Goal: Task Accomplishment & Management: Use online tool/utility

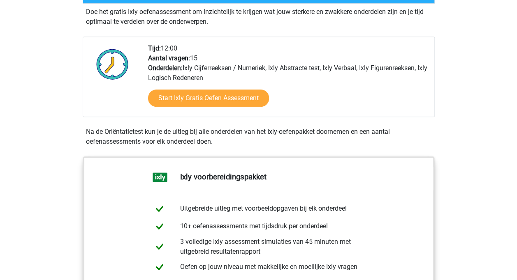
scroll to position [178, 0]
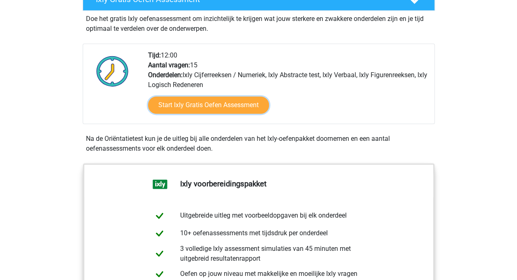
click at [219, 104] on link "Start Ixly Gratis Oefen Assessment" at bounding box center [208, 105] width 121 height 17
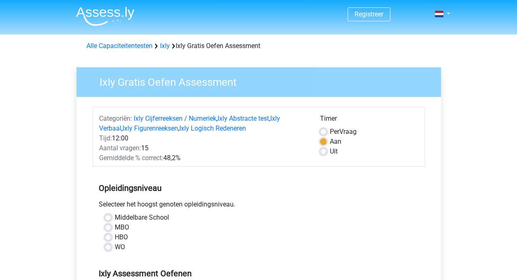
click at [115, 249] on label "WO" at bounding box center [120, 248] width 10 height 10
click at [110, 249] on input "WO" at bounding box center [108, 247] width 7 height 8
radio input "true"
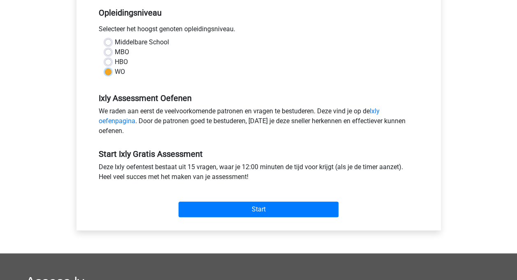
scroll to position [181, 0]
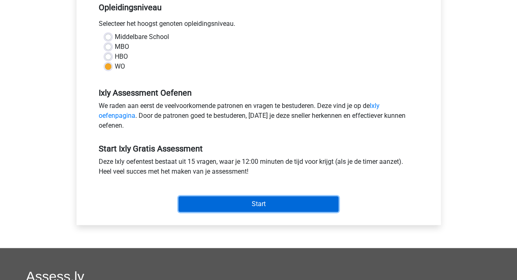
click at [267, 202] on input "Start" at bounding box center [258, 205] width 160 height 16
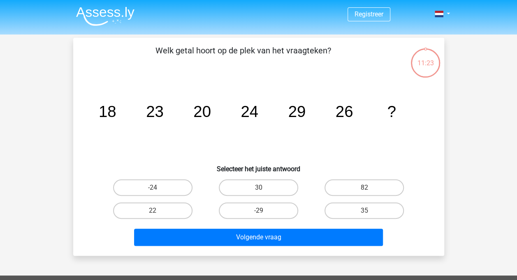
click at [270, 188] on label "30" at bounding box center [258, 188] width 79 height 16
click at [264, 188] on input "30" at bounding box center [260, 190] width 5 height 5
radio input "true"
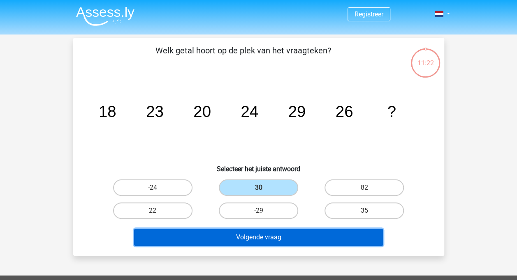
click at [273, 238] on button "Volgende vraag" at bounding box center [258, 237] width 249 height 17
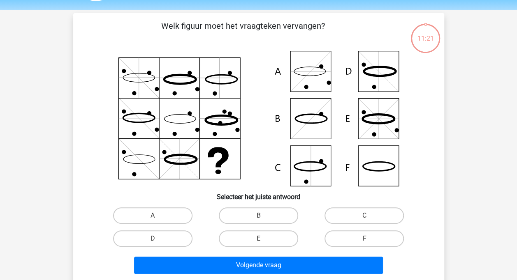
scroll to position [38, 0]
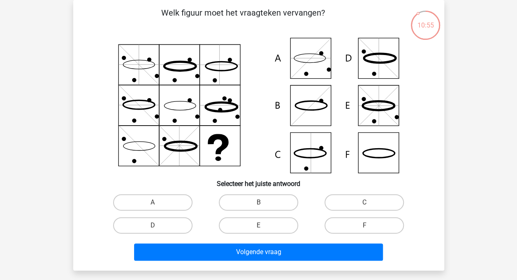
drag, startPoint x: 146, startPoint y: 100, endPoint x: 172, endPoint y: 81, distance: 32.1
click at [172, 81] on icon at bounding box center [258, 106] width 331 height 136
click at [376, 158] on icon at bounding box center [379, 153] width 32 height 9
click at [353, 227] on label "F" at bounding box center [363, 226] width 79 height 16
click at [364, 227] on input "F" at bounding box center [366, 228] width 5 height 5
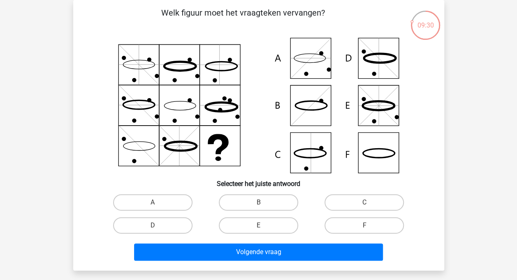
radio input "true"
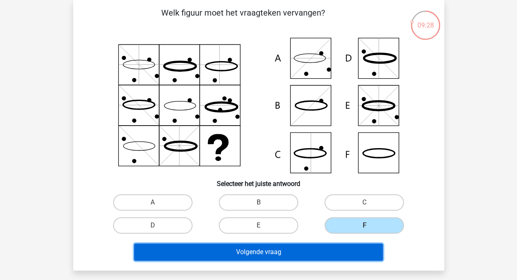
click at [354, 254] on button "Volgende vraag" at bounding box center [258, 252] width 249 height 17
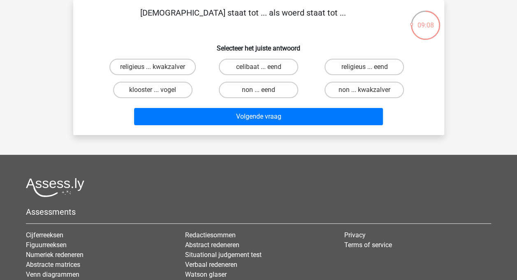
click at [275, 90] on label "non ... eend" at bounding box center [258, 90] width 79 height 16
click at [264, 90] on input "non ... eend" at bounding box center [260, 92] width 5 height 5
radio input "true"
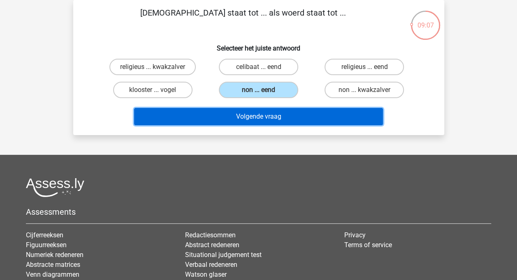
click at [285, 116] on button "Volgende vraag" at bounding box center [258, 116] width 249 height 17
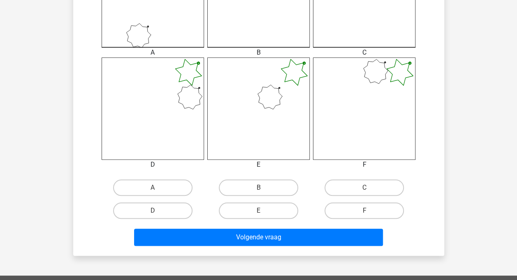
scroll to position [296, 0]
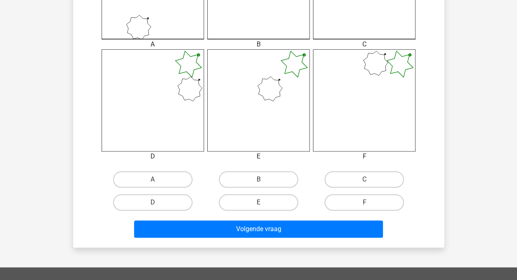
click at [269, 203] on label "E" at bounding box center [258, 202] width 79 height 16
click at [264, 203] on input "E" at bounding box center [260, 205] width 5 height 5
radio input "true"
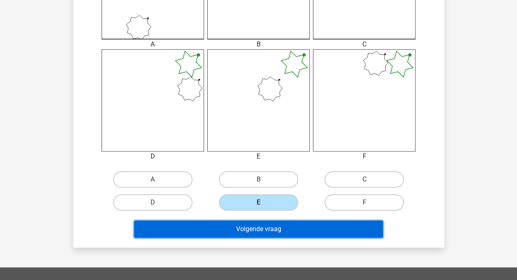
click at [276, 230] on button "Volgende vraag" at bounding box center [258, 229] width 249 height 17
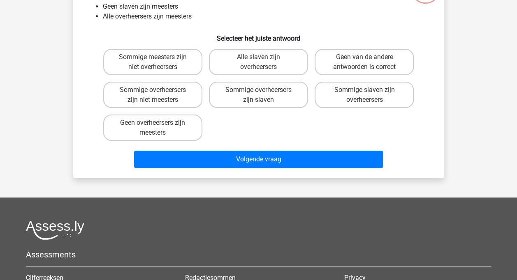
scroll to position [38, 0]
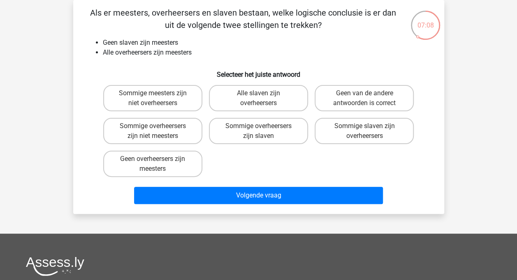
click at [371, 96] on label "Geen van de andere antwoorden is correct" at bounding box center [364, 98] width 99 height 26
click at [370, 96] on input "Geen van de andere antwoorden is correct" at bounding box center [366, 95] width 5 height 5
radio input "true"
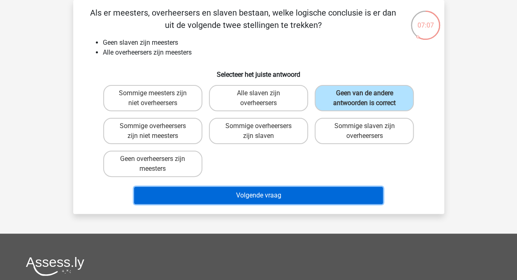
click at [323, 196] on button "Volgende vraag" at bounding box center [258, 195] width 249 height 17
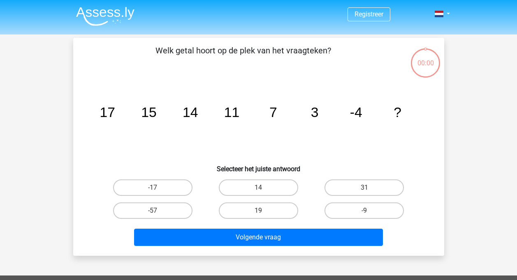
scroll to position [38, 0]
